Goal: Information Seeking & Learning: Learn about a topic

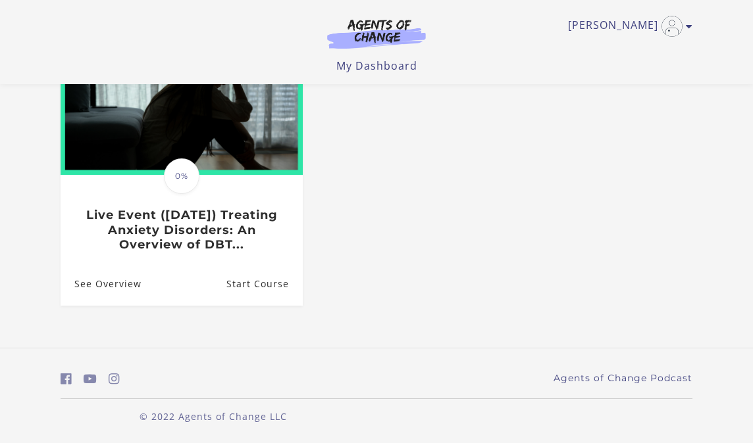
scroll to position [192, 0]
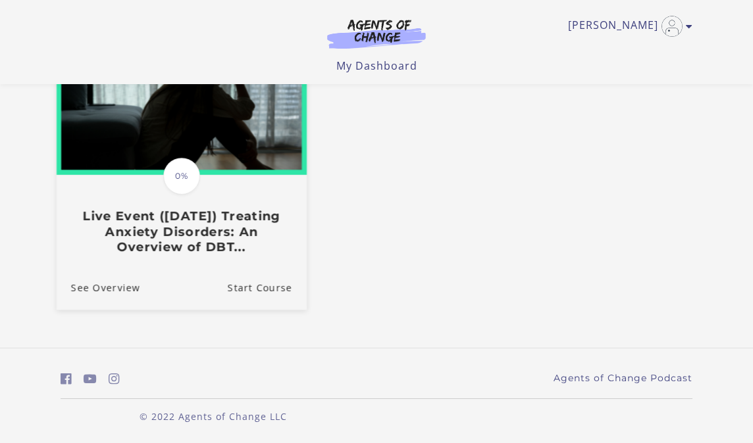
click at [249, 236] on h3 "Live Event ([DATE]) Treating Anxiety Disorders: An Overview of DBT..." at bounding box center [181, 232] width 221 height 46
